Goal: Task Accomplishment & Management: Manage account settings

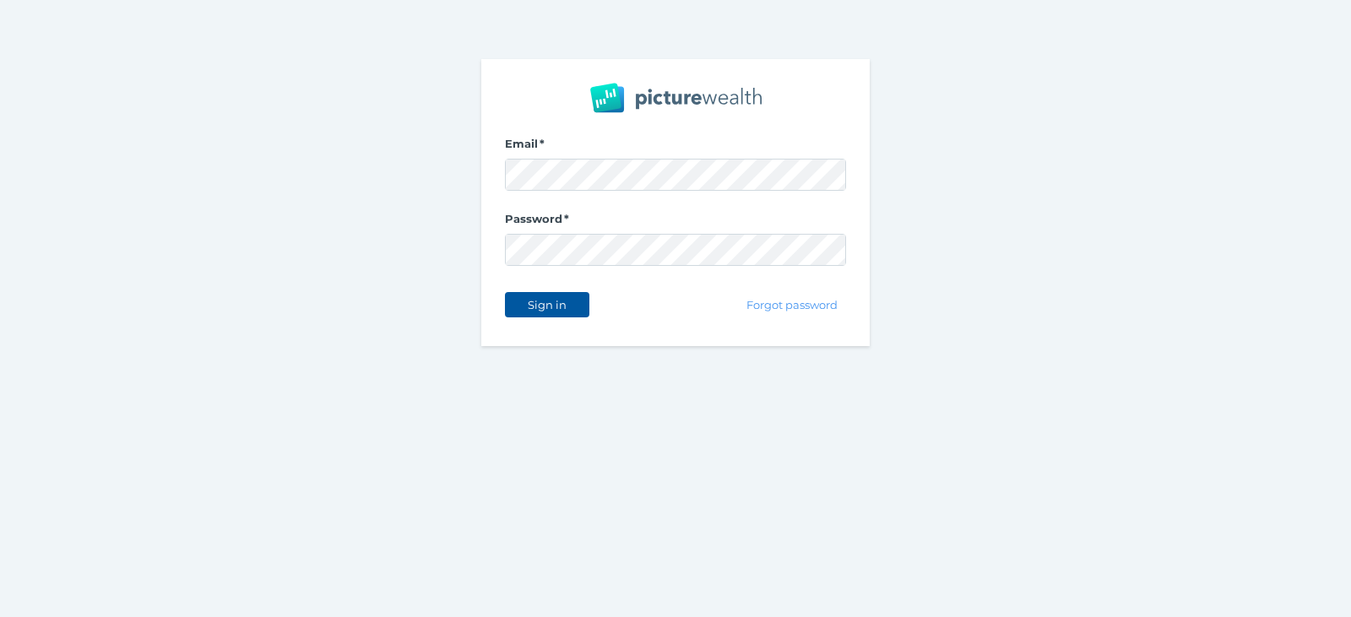
click at [542, 304] on span "Sign in" at bounding box center [546, 305] width 53 height 14
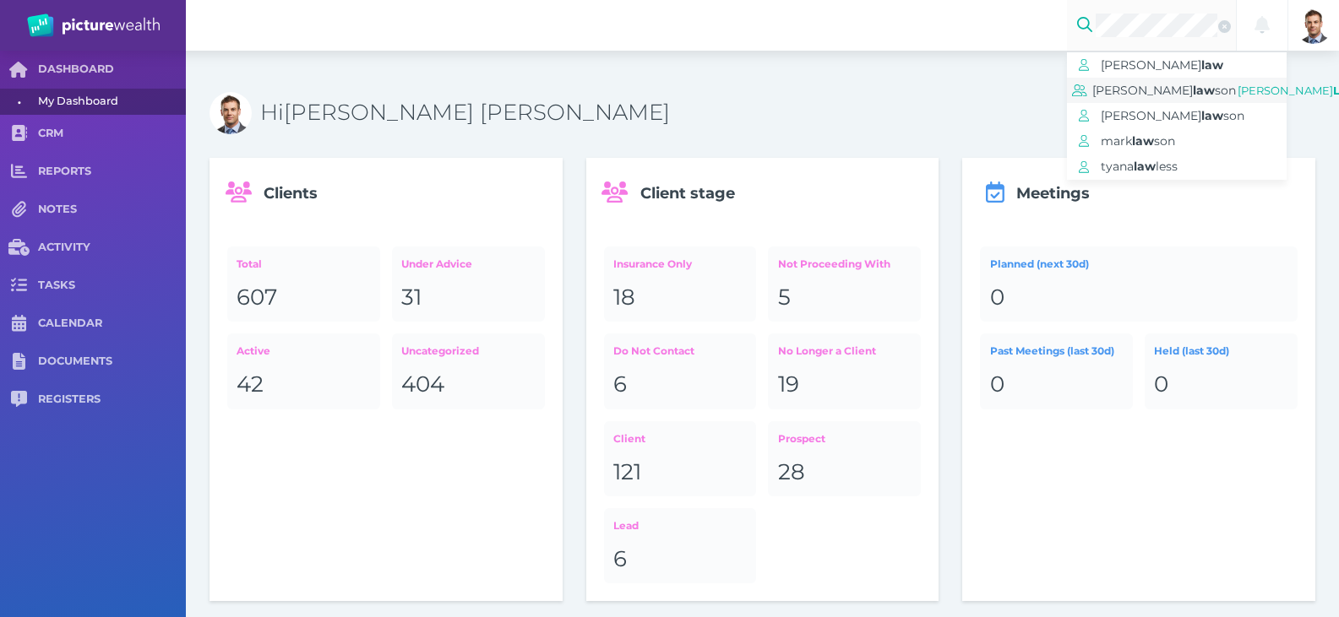
click at [1127, 95] on span "[PERSON_NAME]" at bounding box center [1142, 90] width 101 height 15
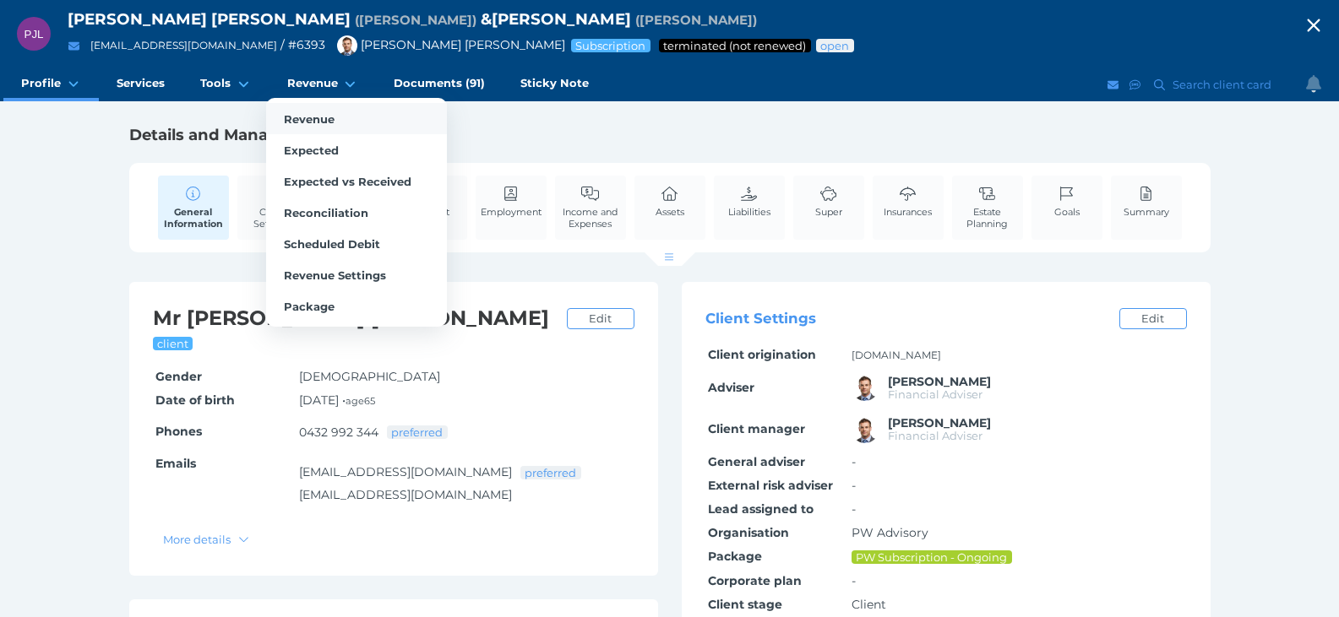
click at [312, 119] on span "Revenue" at bounding box center [309, 119] width 51 height 14
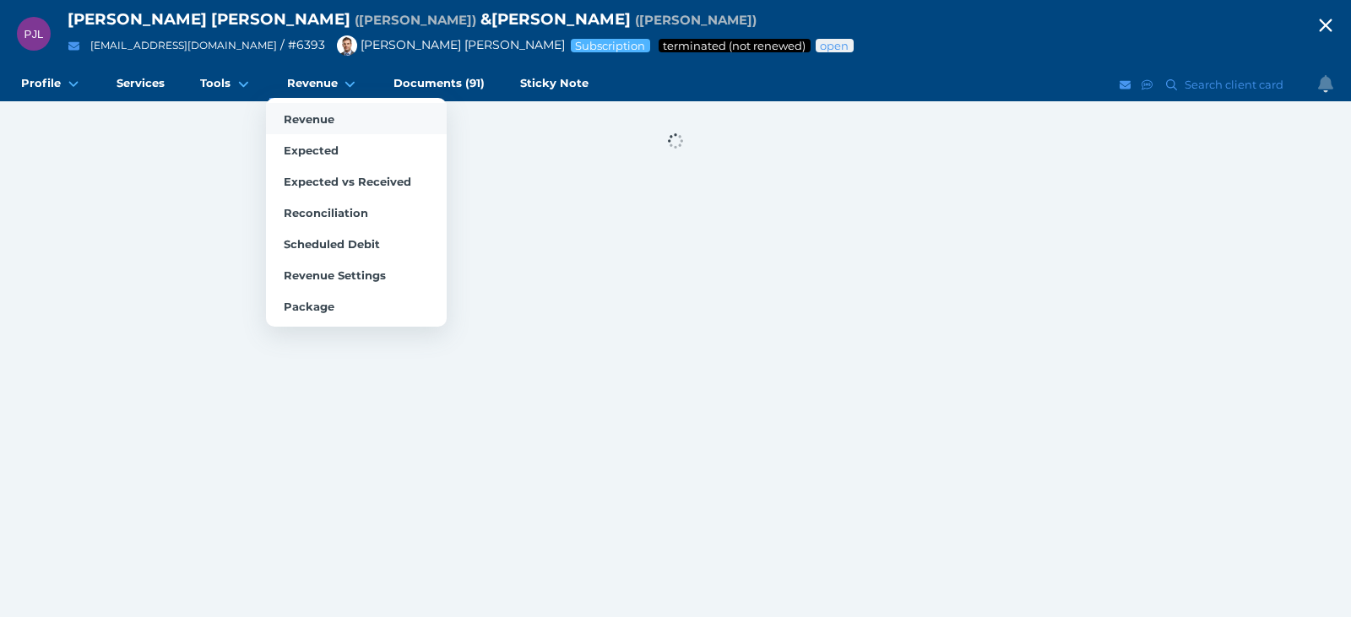
select select "25"
